Goal: Check status: Check status

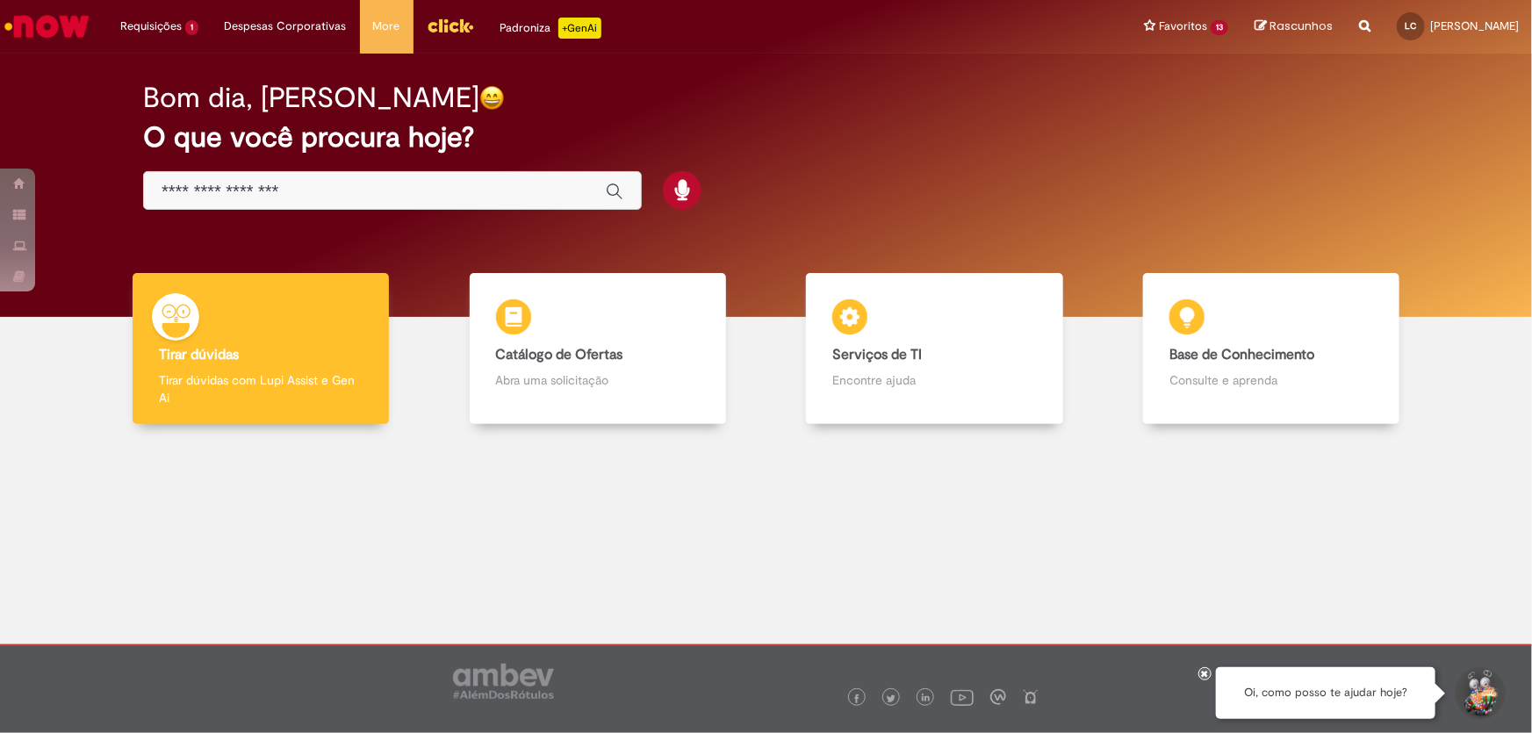
click at [430, 176] on div "Global" at bounding box center [392, 191] width 499 height 40
click at [256, 184] on input "Basta digitar aqui" at bounding box center [375, 192] width 427 height 20
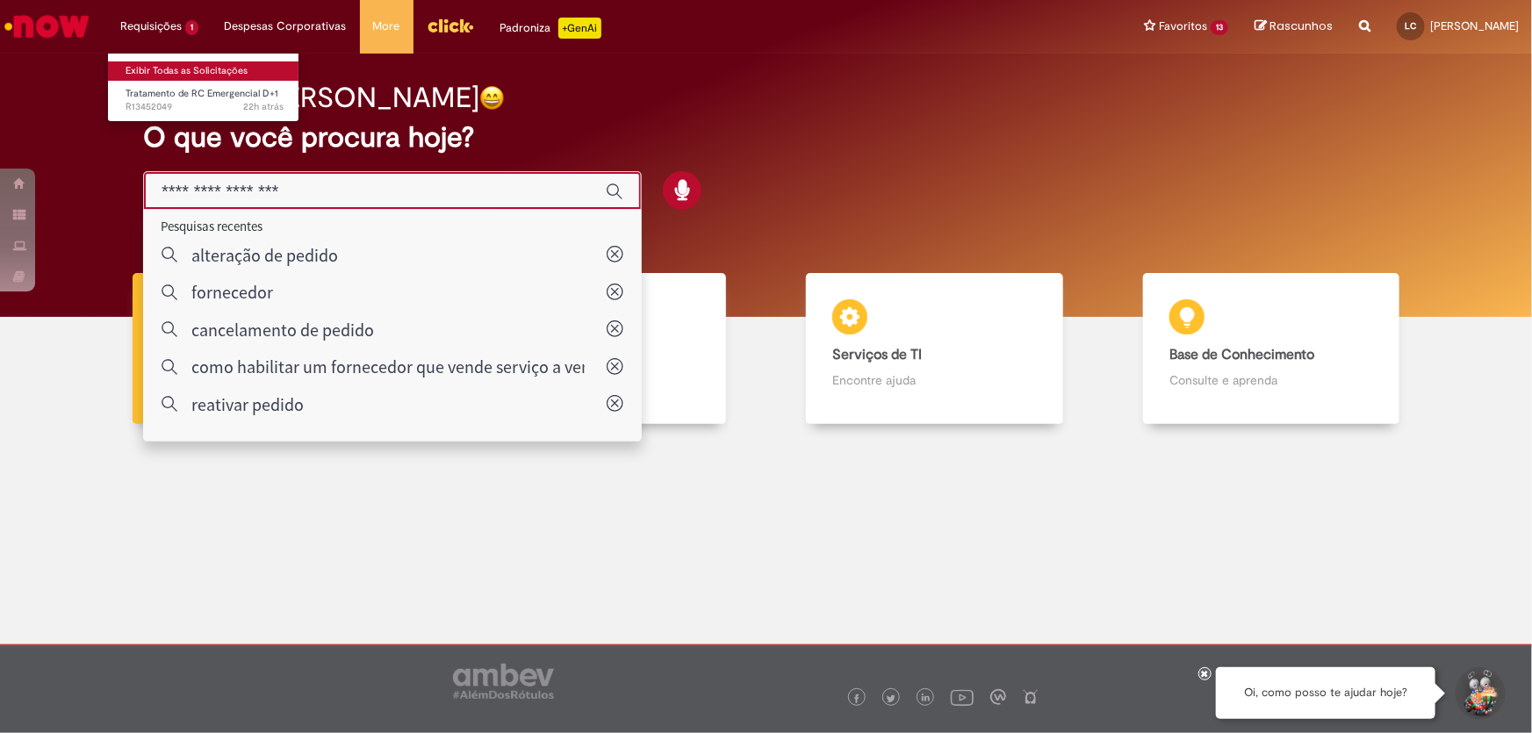
click at [166, 70] on link "Exibir Todas as Solicitações" at bounding box center [204, 70] width 193 height 19
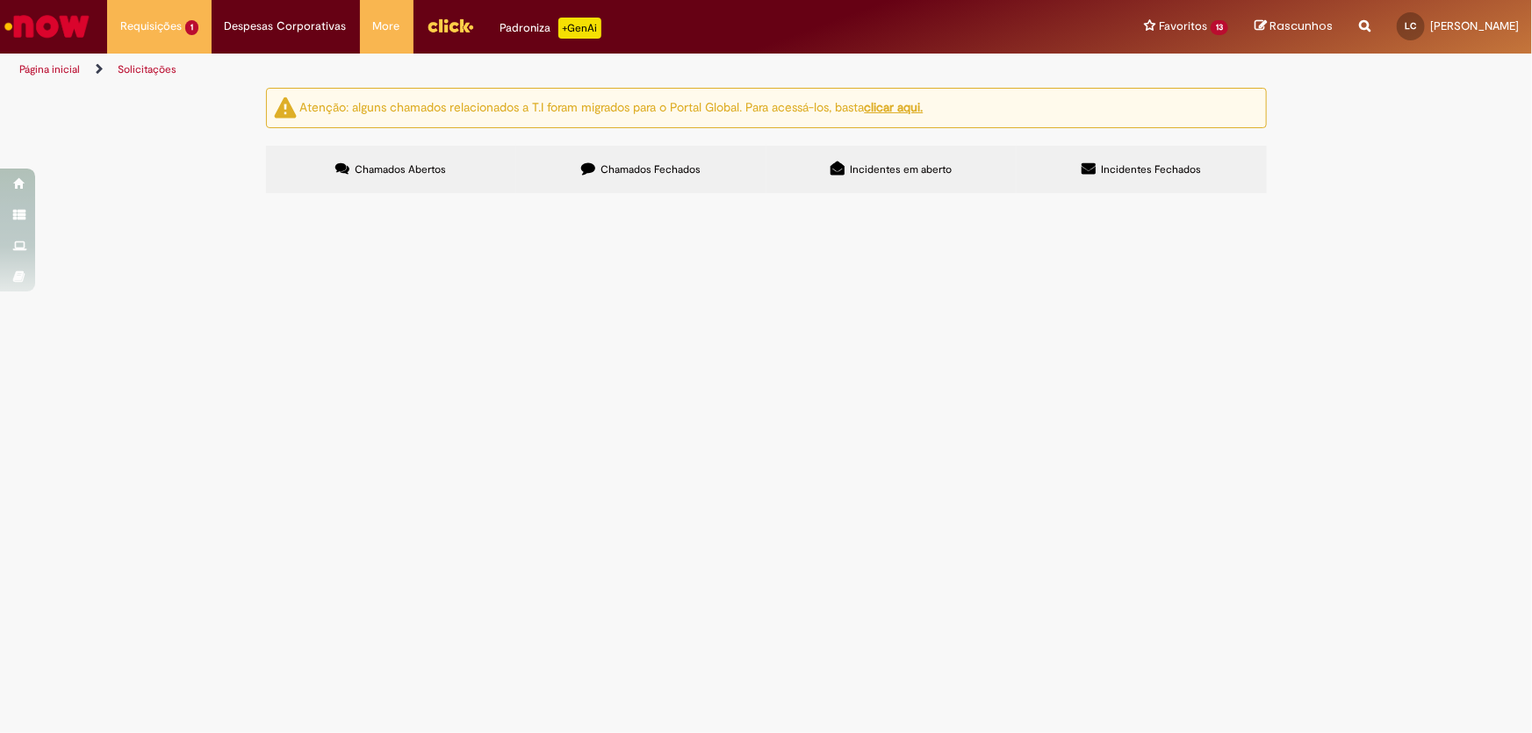
click at [646, 166] on span "Chamados Fechados" at bounding box center [650, 169] width 100 height 14
click at [0, 0] on input "Pesquisar" at bounding box center [0, 0] width 0 height 0
type input "*********"
click at [0, 0] on button "Pesquisar" at bounding box center [0, 0] width 0 height 0
click at [0, 0] on span "Transporte chiller dde juatuba para grupo fort" at bounding box center [0, 0] width 0 height 0
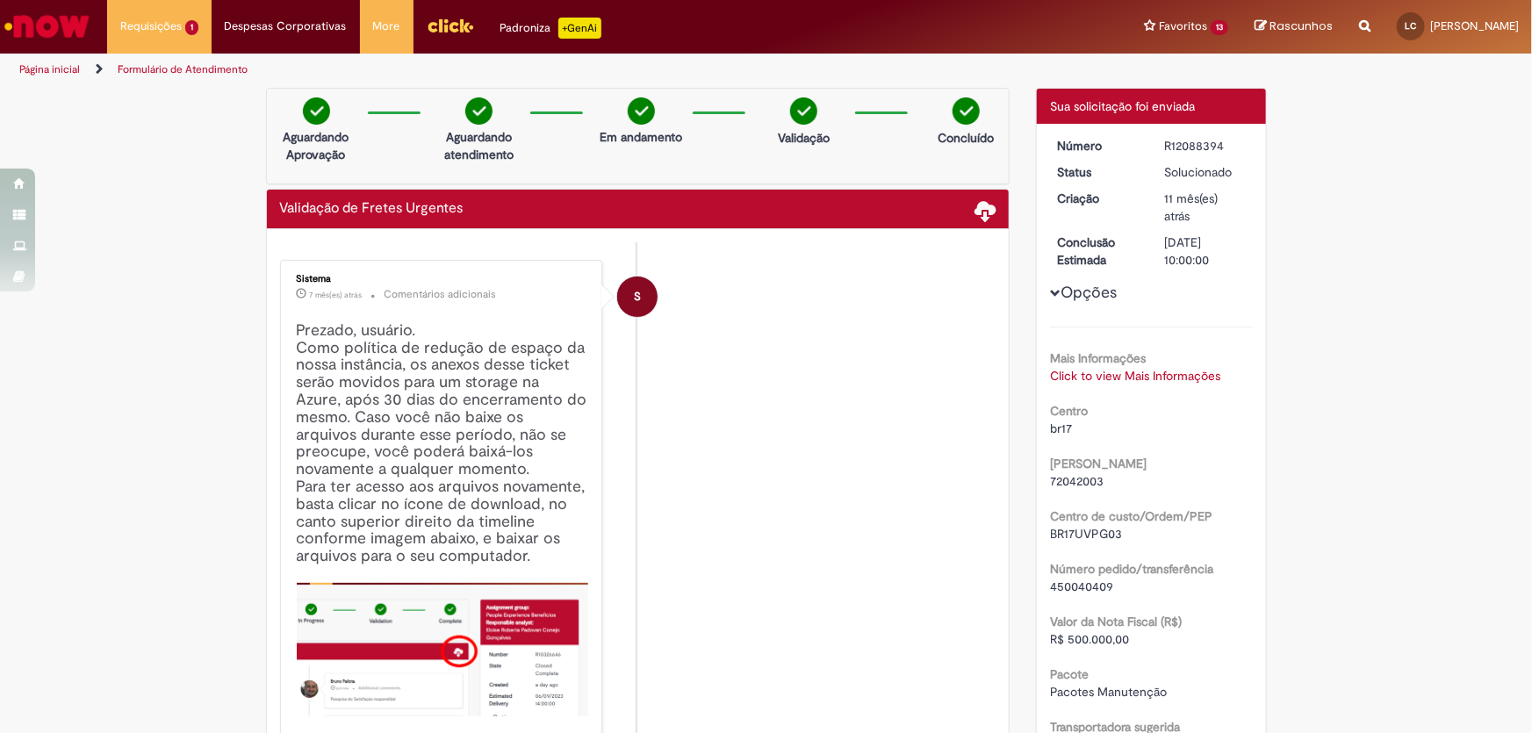
click at [1085, 588] on span "450040409" at bounding box center [1081, 586] width 63 height 16
click at [1108, 372] on link "Click to view Mais Informações" at bounding box center [1135, 376] width 170 height 16
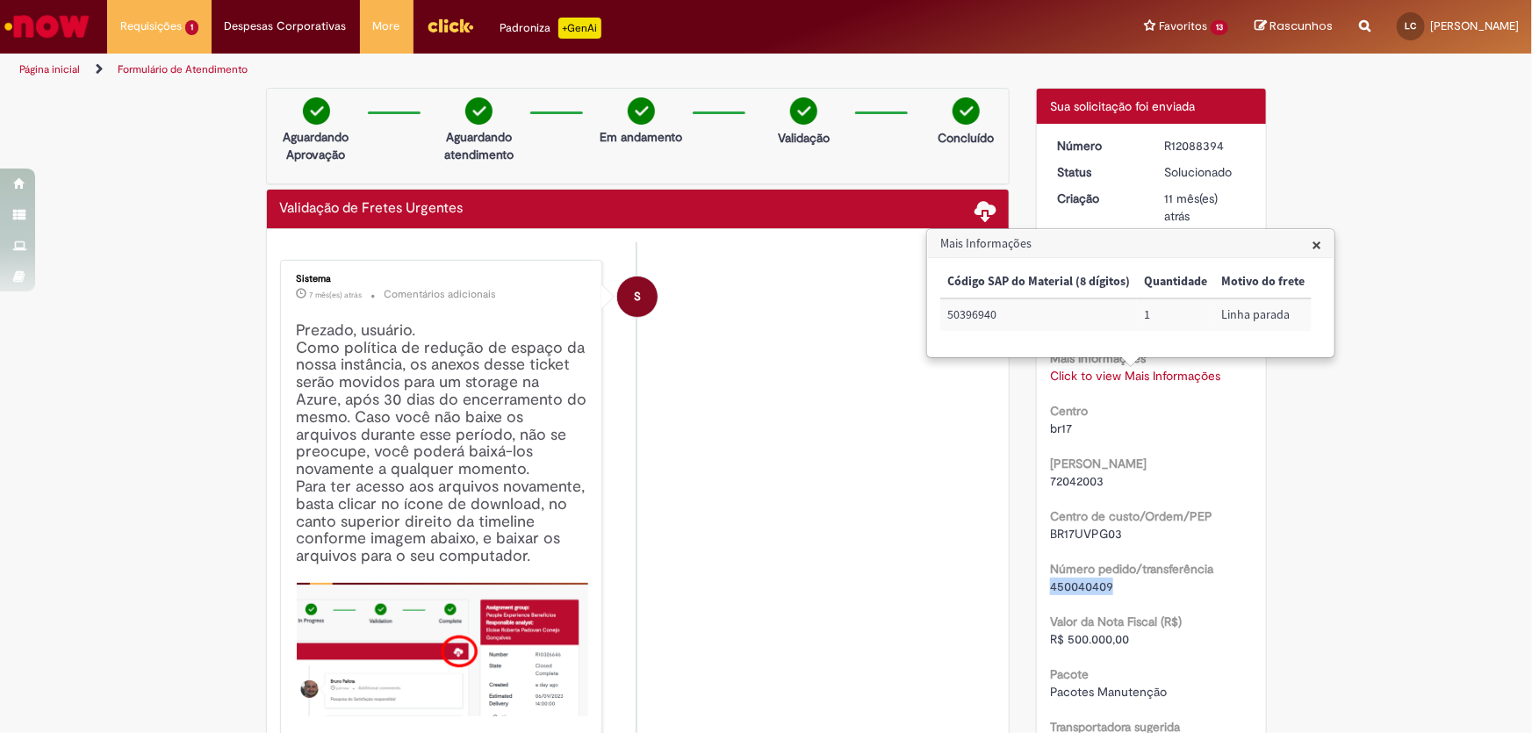
click at [1314, 239] on span "×" at bounding box center [1316, 245] width 10 height 24
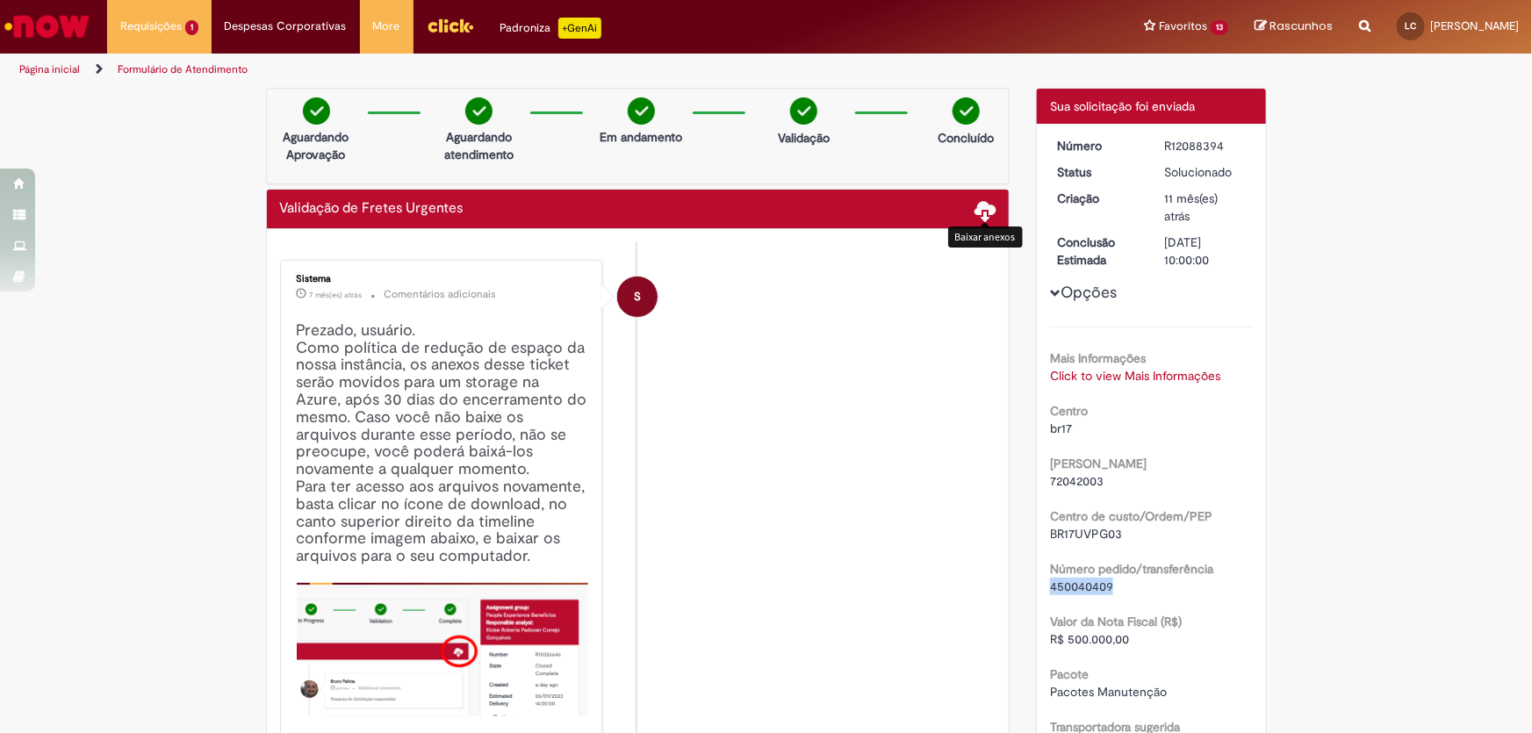
click at [977, 212] on span at bounding box center [984, 209] width 21 height 21
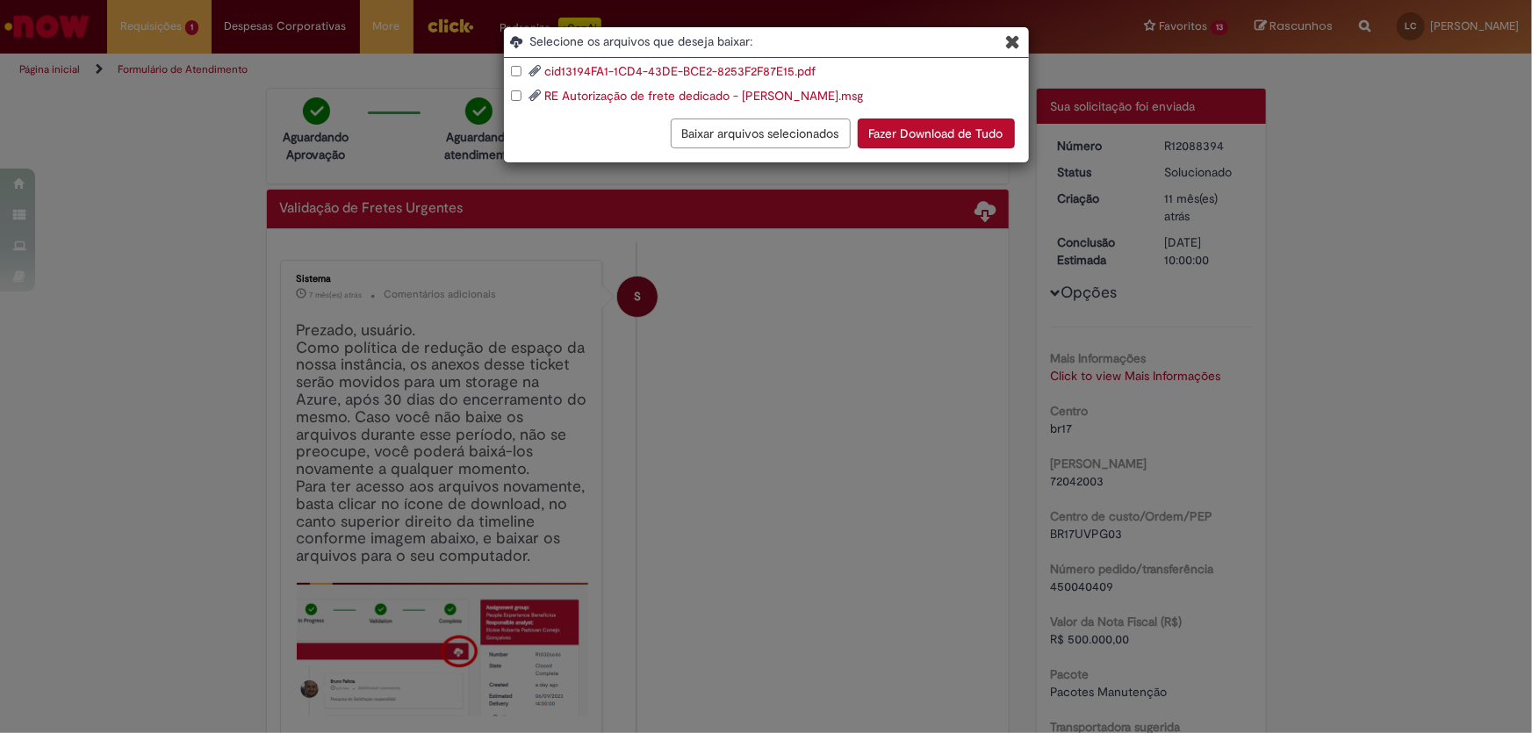
click at [736, 70] on link "cid13194FA1-1CD4-43DE-BCE2-8253F2F87E15.pdf" at bounding box center [679, 71] width 271 height 16
click at [1017, 44] on icon "Blob Storage Download Modal" at bounding box center [1013, 41] width 15 height 18
